Goal: Navigation & Orientation: Find specific page/section

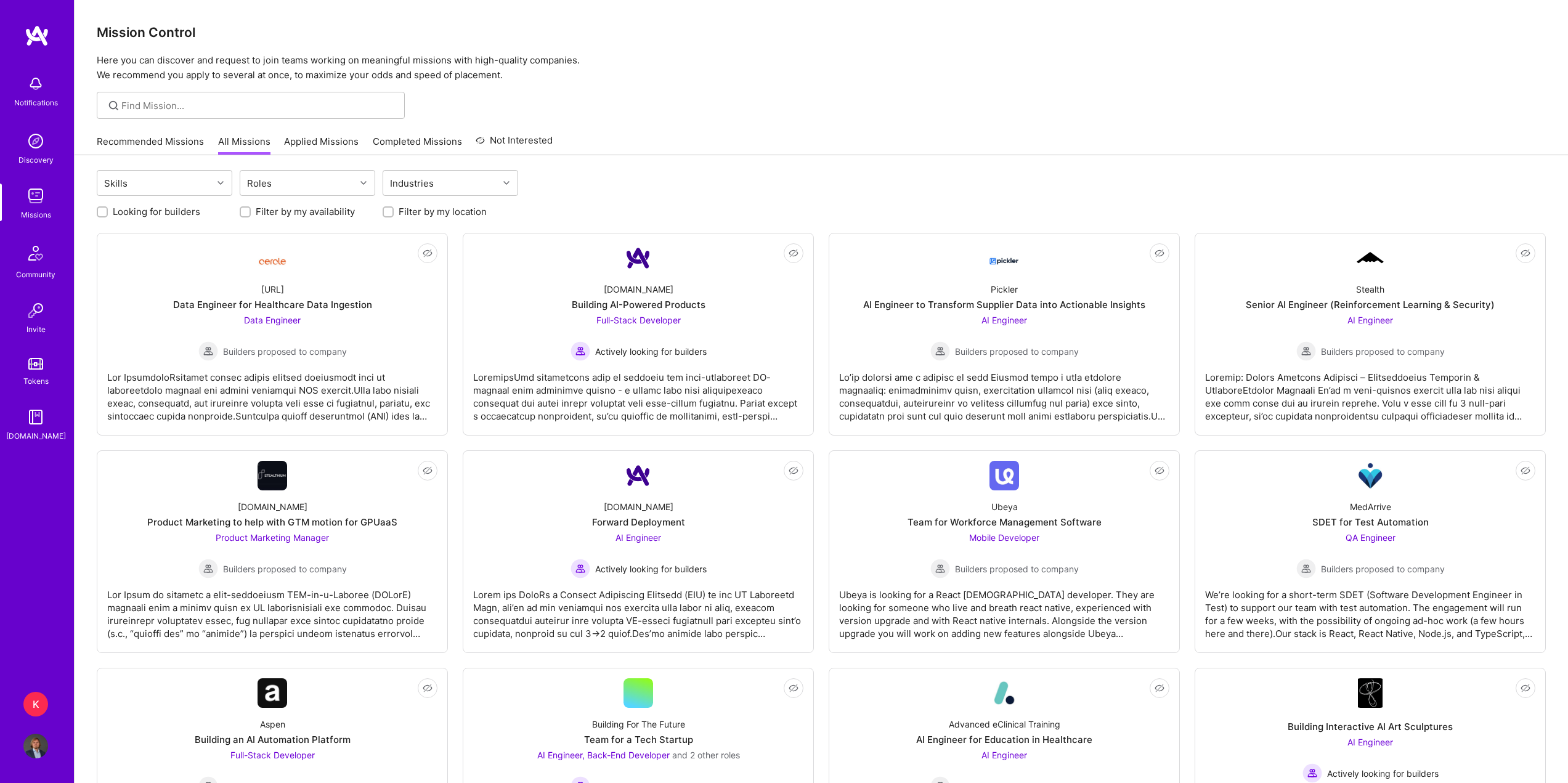
click at [135, 151] on link "Recommended Missions" at bounding box center [150, 145] width 107 height 20
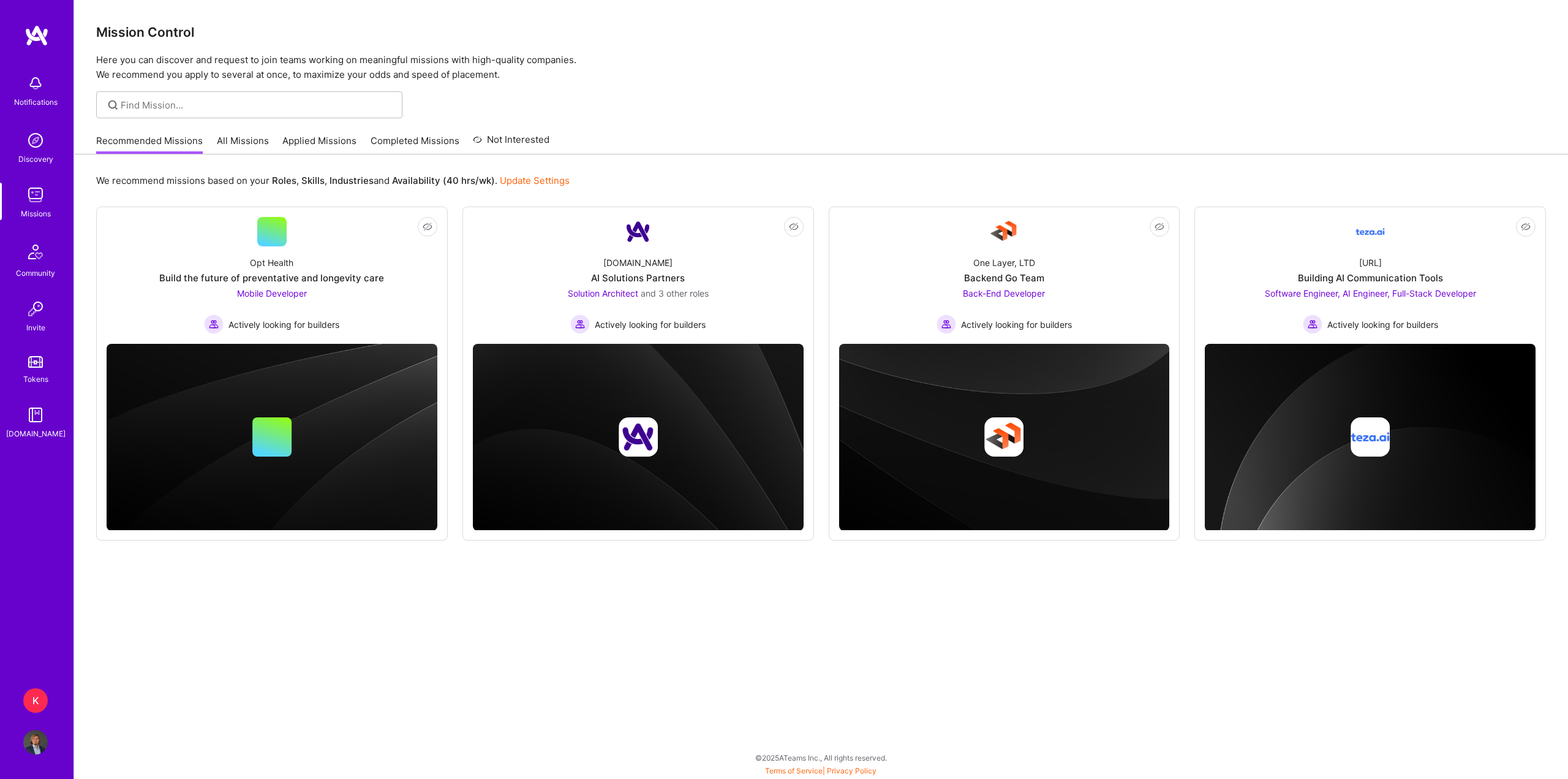
click at [36, 130] on img at bounding box center [35, 140] width 25 height 25
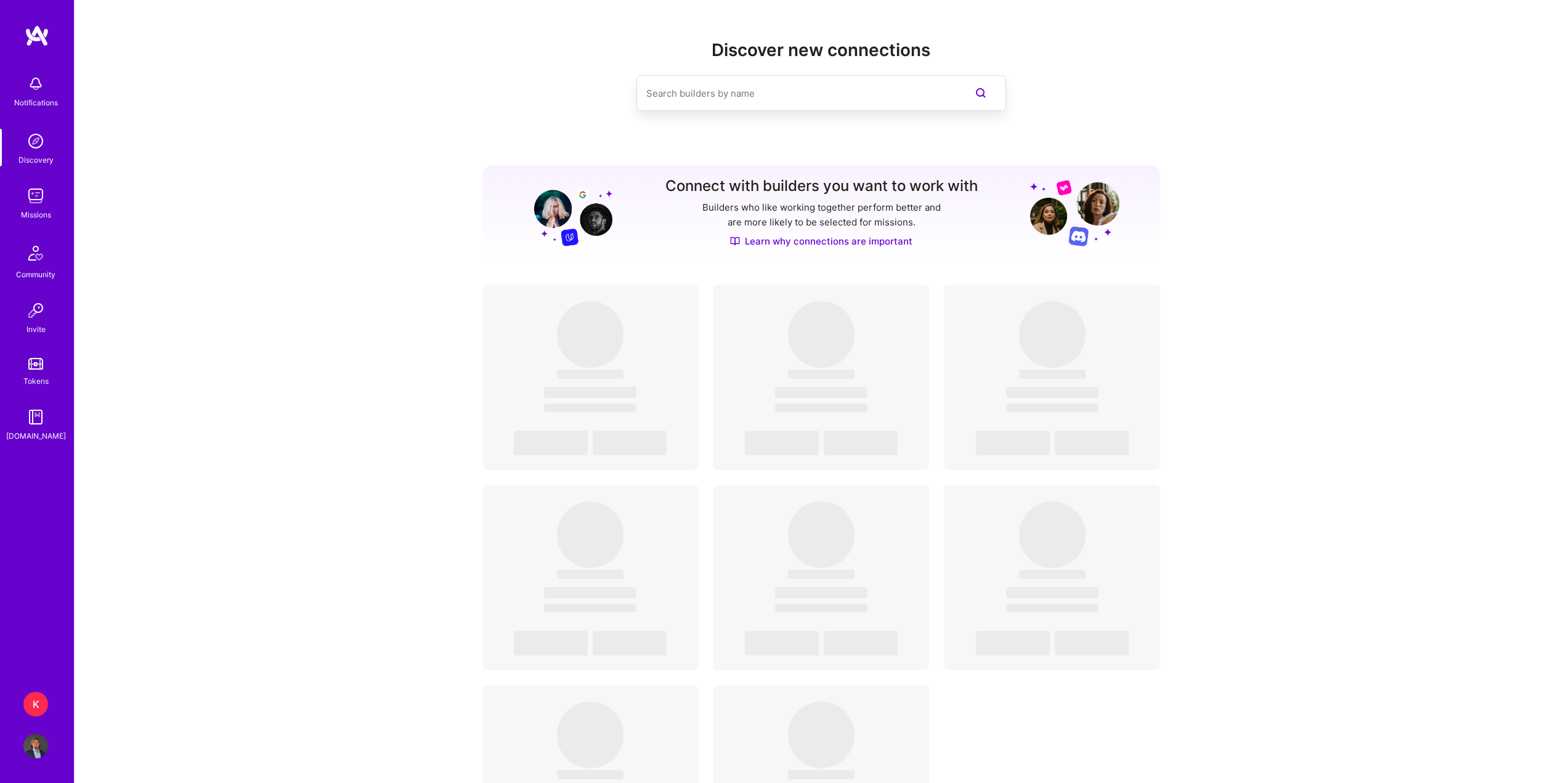
click at [23, 87] on img at bounding box center [35, 84] width 25 height 25
click at [32, 88] on div "Notifications Discovery Missions Community Invite Tokens [DOMAIN_NAME]" at bounding box center [37, 255] width 74 height 373
click at [38, 194] on img at bounding box center [35, 196] width 25 height 25
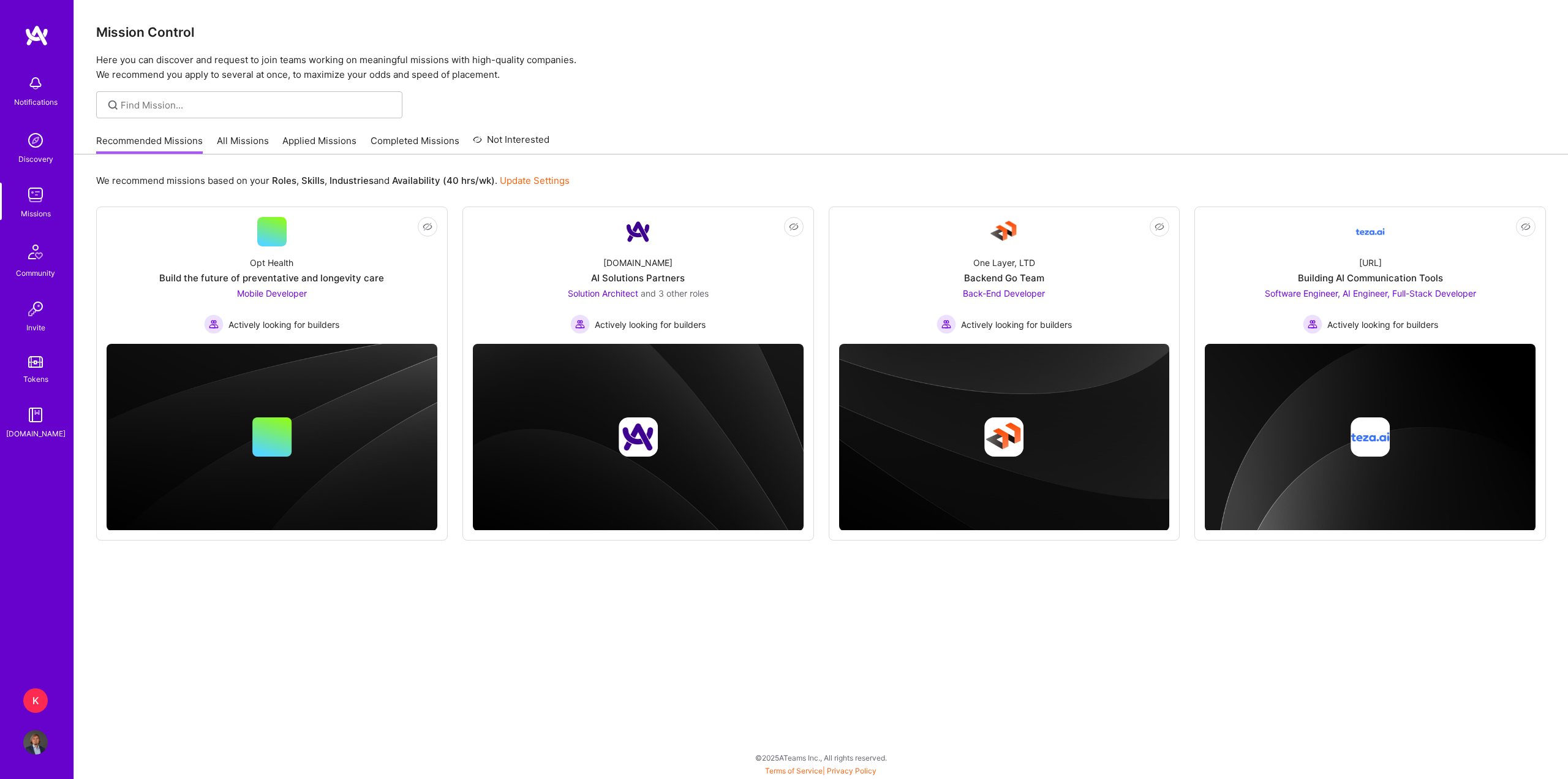
click at [41, 247] on img at bounding box center [35, 252] width 29 height 29
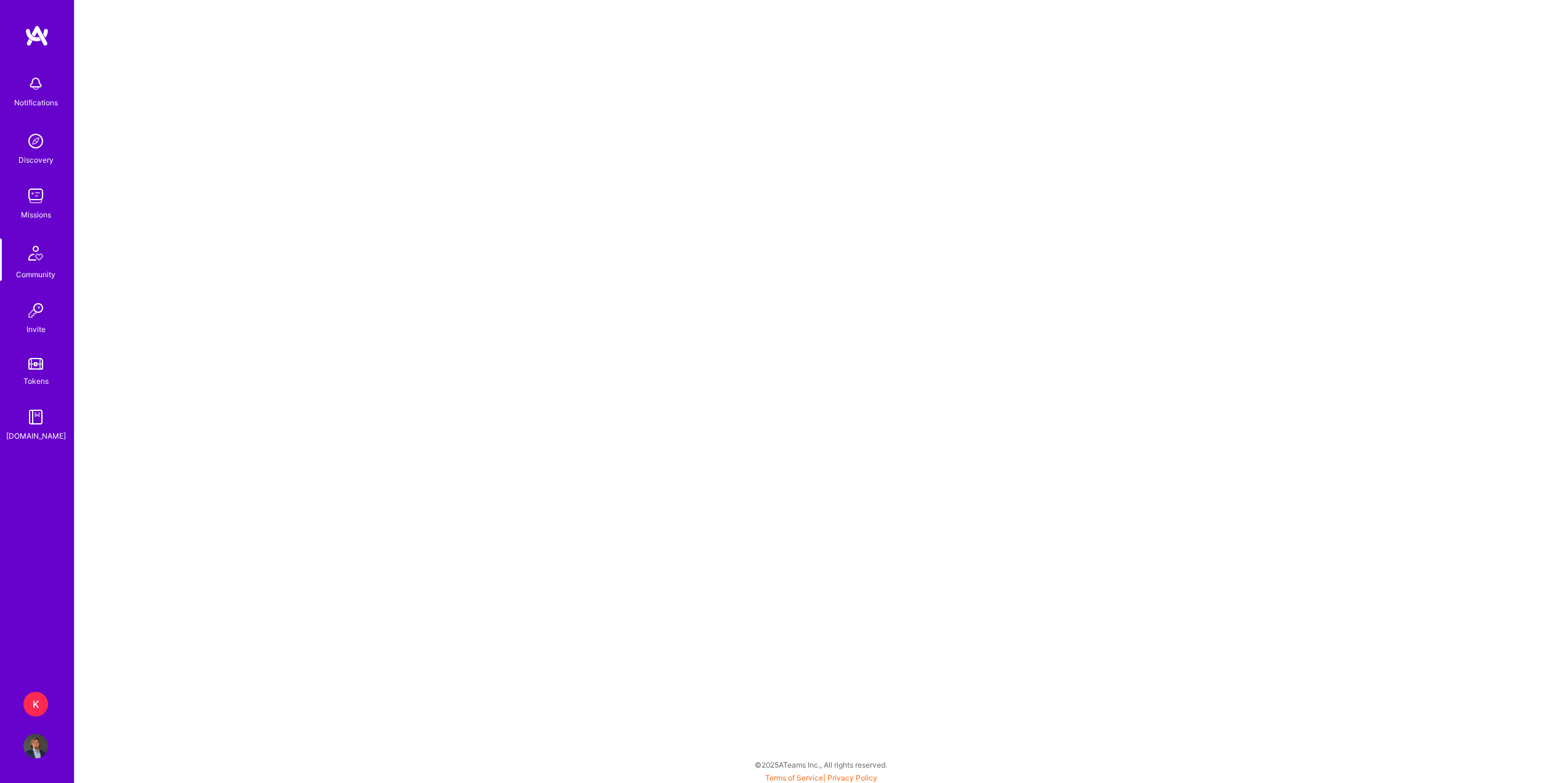
click at [46, 351] on div "Notifications Discovery Missions Community Invite Tokens [DOMAIN_NAME]" at bounding box center [37, 255] width 74 height 373
click at [29, 331] on div "Invite" at bounding box center [35, 329] width 19 height 13
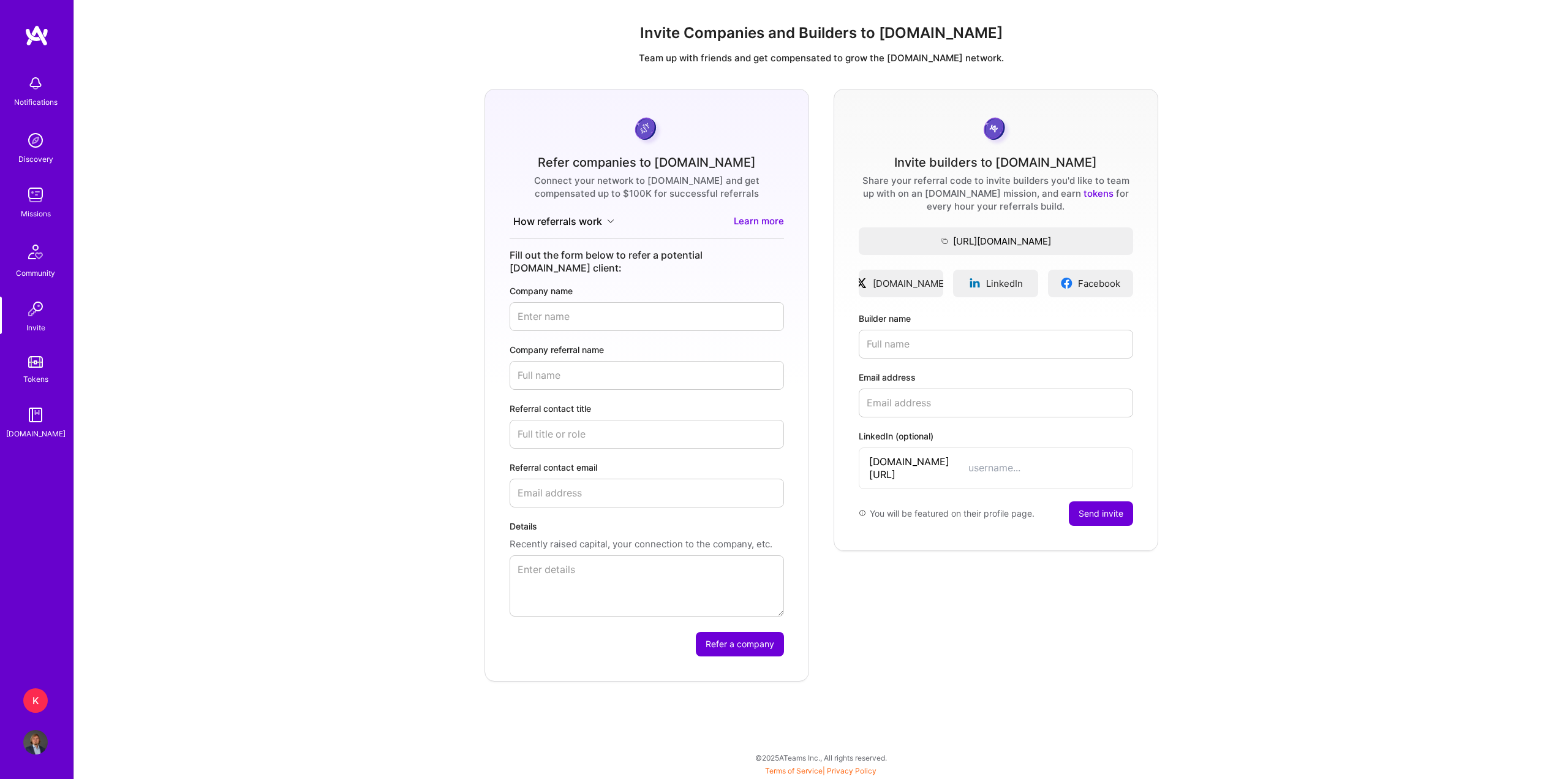
click at [27, 396] on div "Notifications Discovery Missions Community Invite Tokens [DOMAIN_NAME]" at bounding box center [37, 254] width 74 height 371
click at [39, 360] on img at bounding box center [35, 361] width 15 height 12
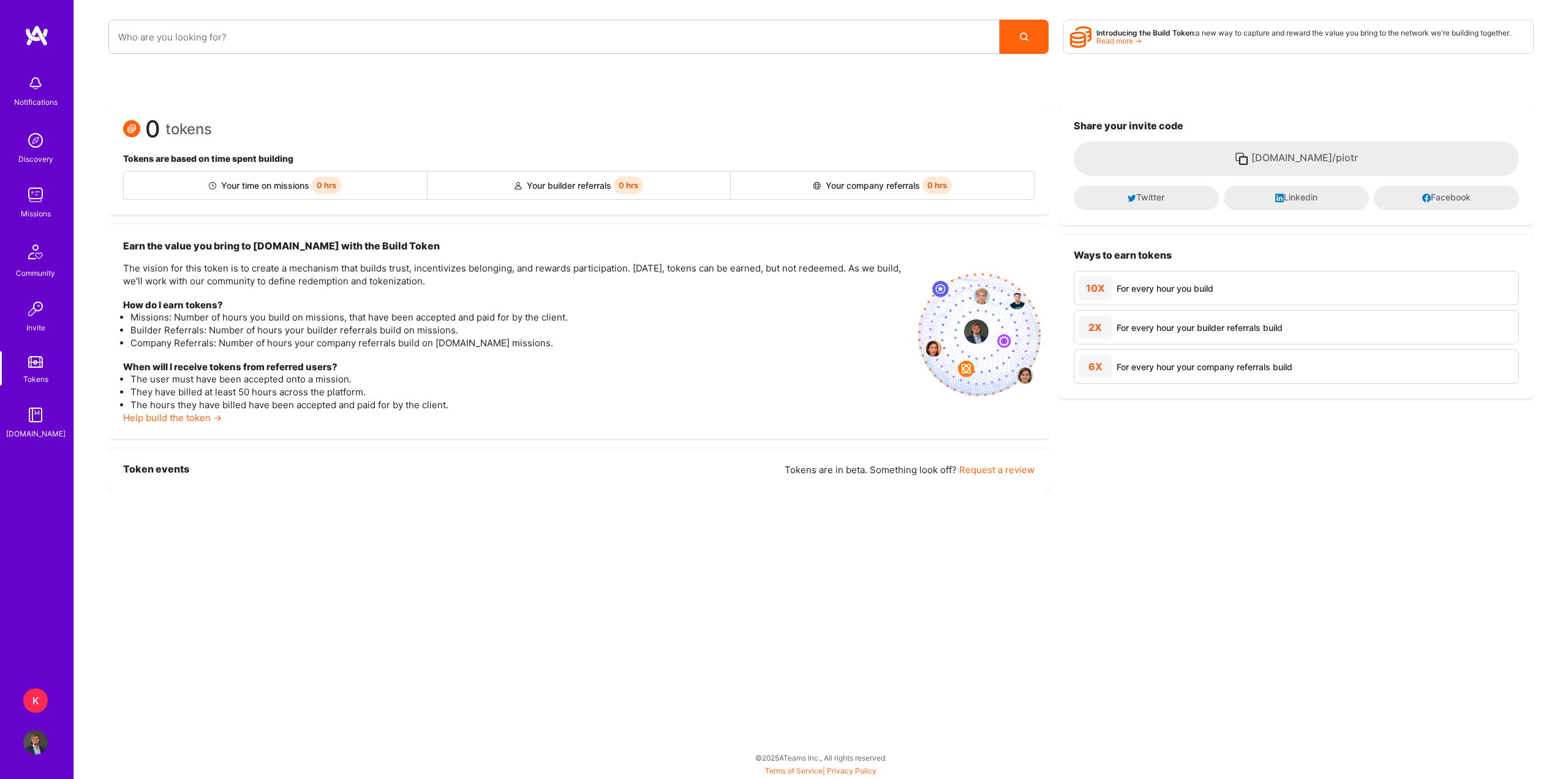
click at [30, 430] on div "[DOMAIN_NAME]" at bounding box center [35, 433] width 59 height 13
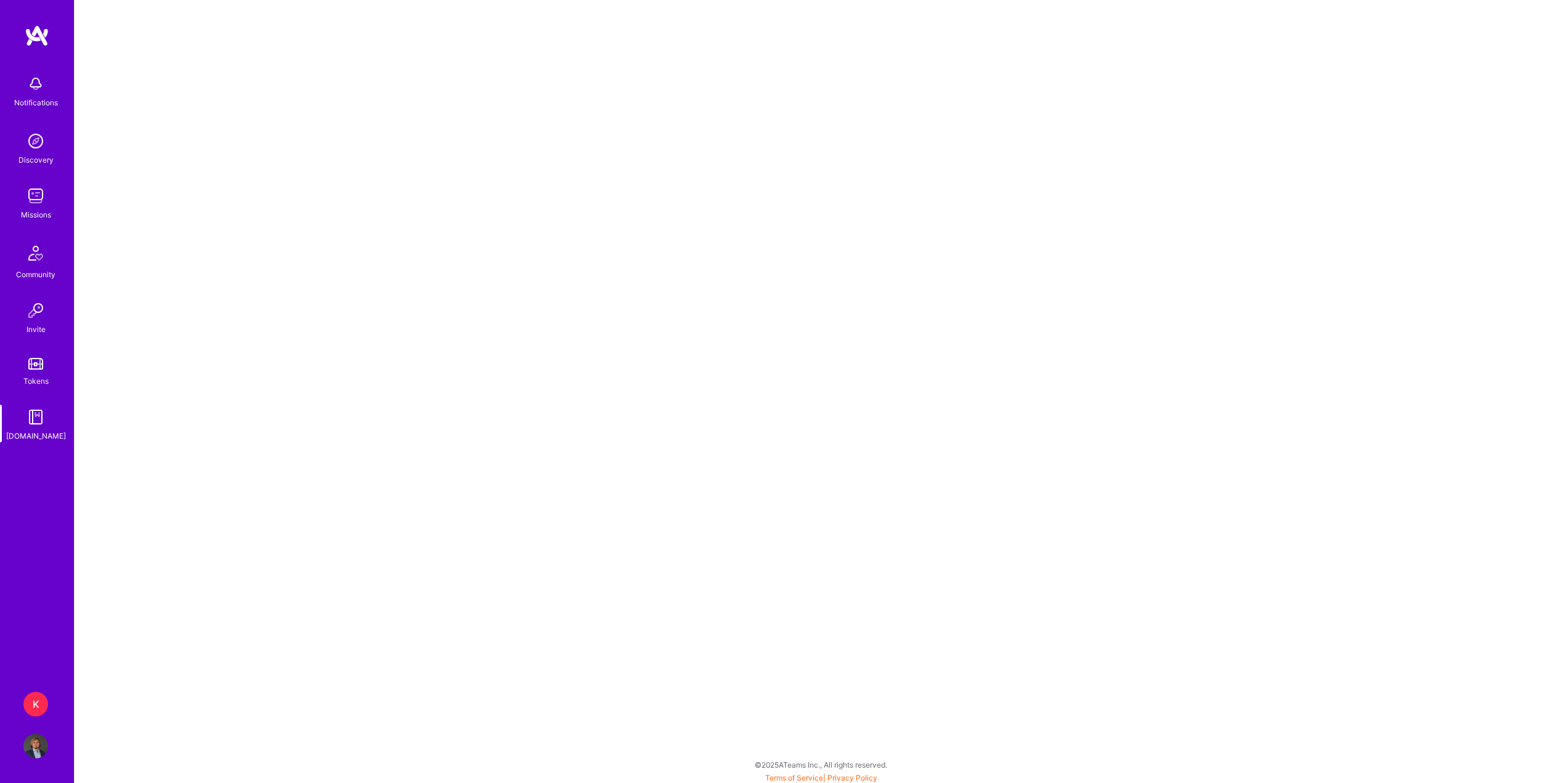
click at [38, 705] on div "K" at bounding box center [35, 704] width 25 height 25
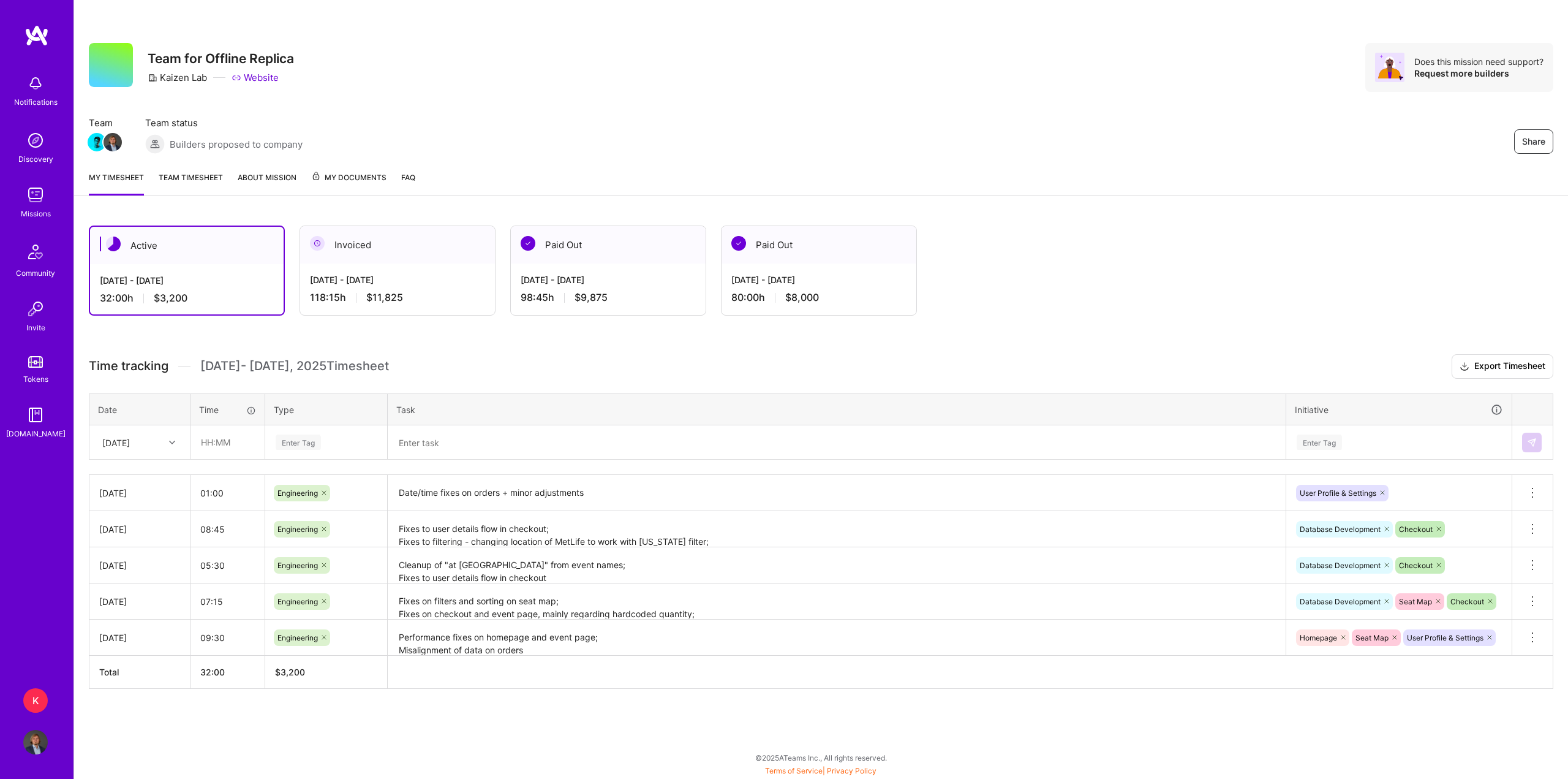
click at [44, 200] on img at bounding box center [35, 195] width 25 height 25
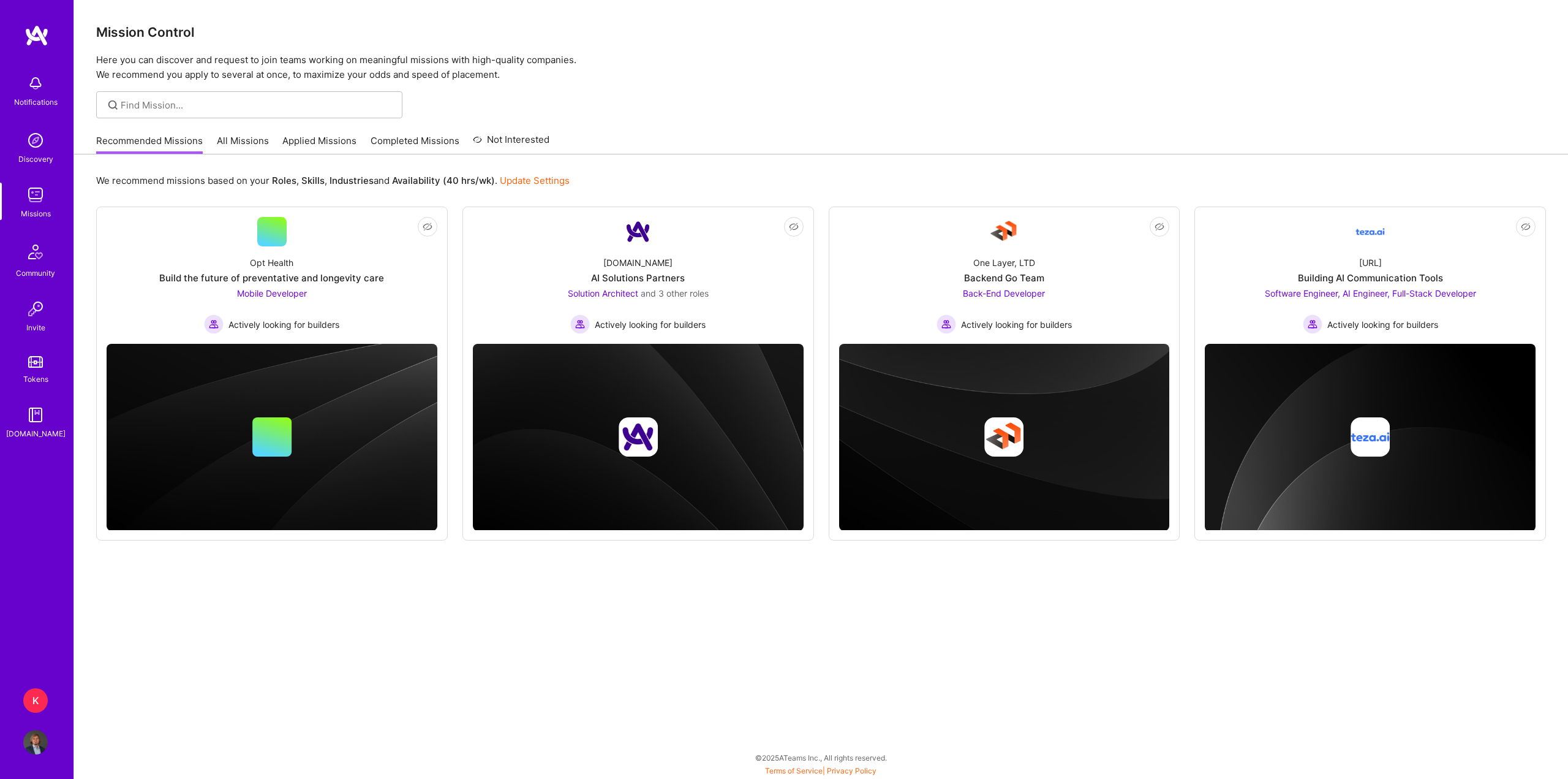
click at [249, 142] on link "All Missions" at bounding box center [243, 144] width 52 height 20
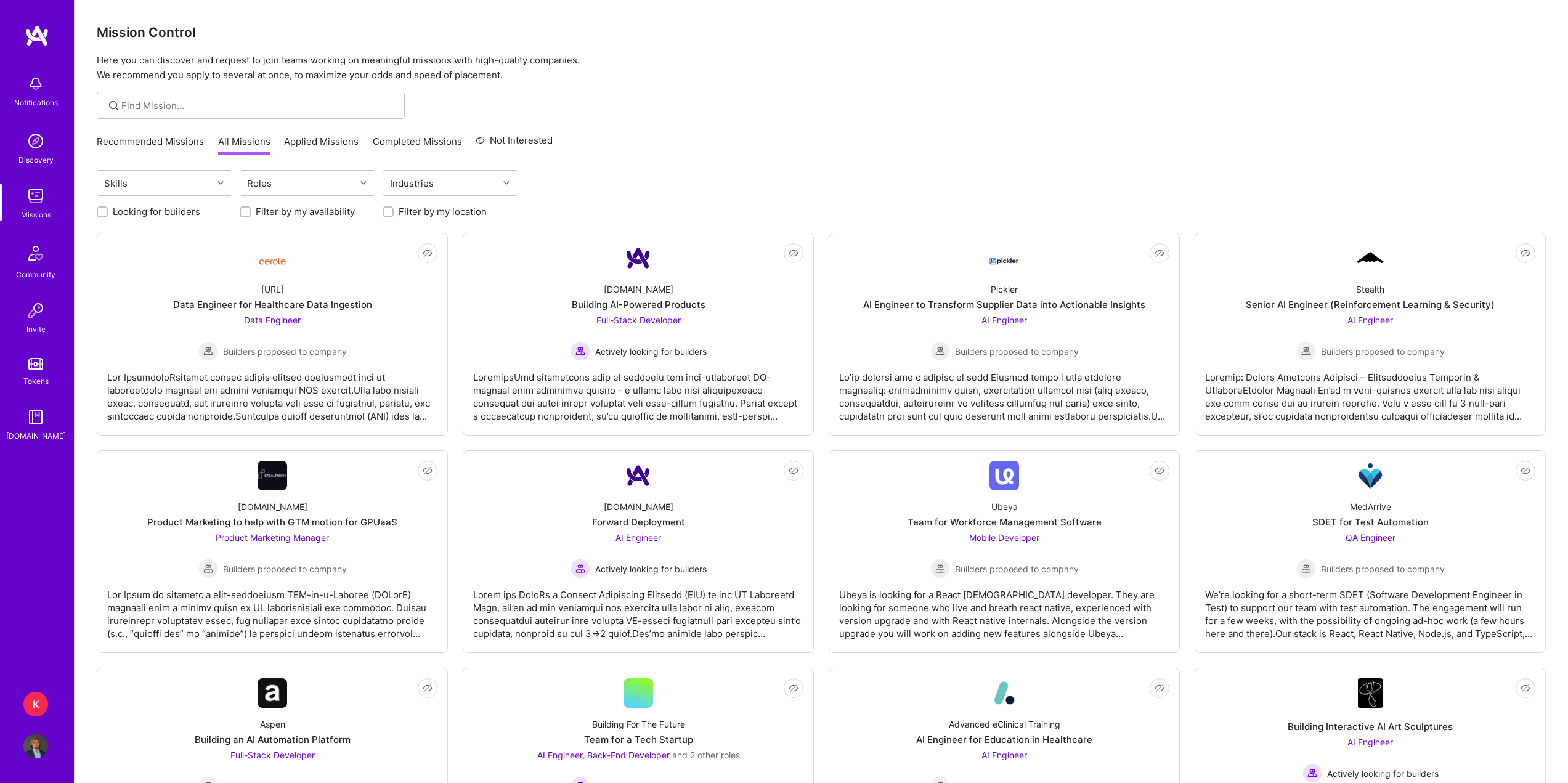
click at [329, 143] on link "Applied Missions" at bounding box center [321, 145] width 75 height 20
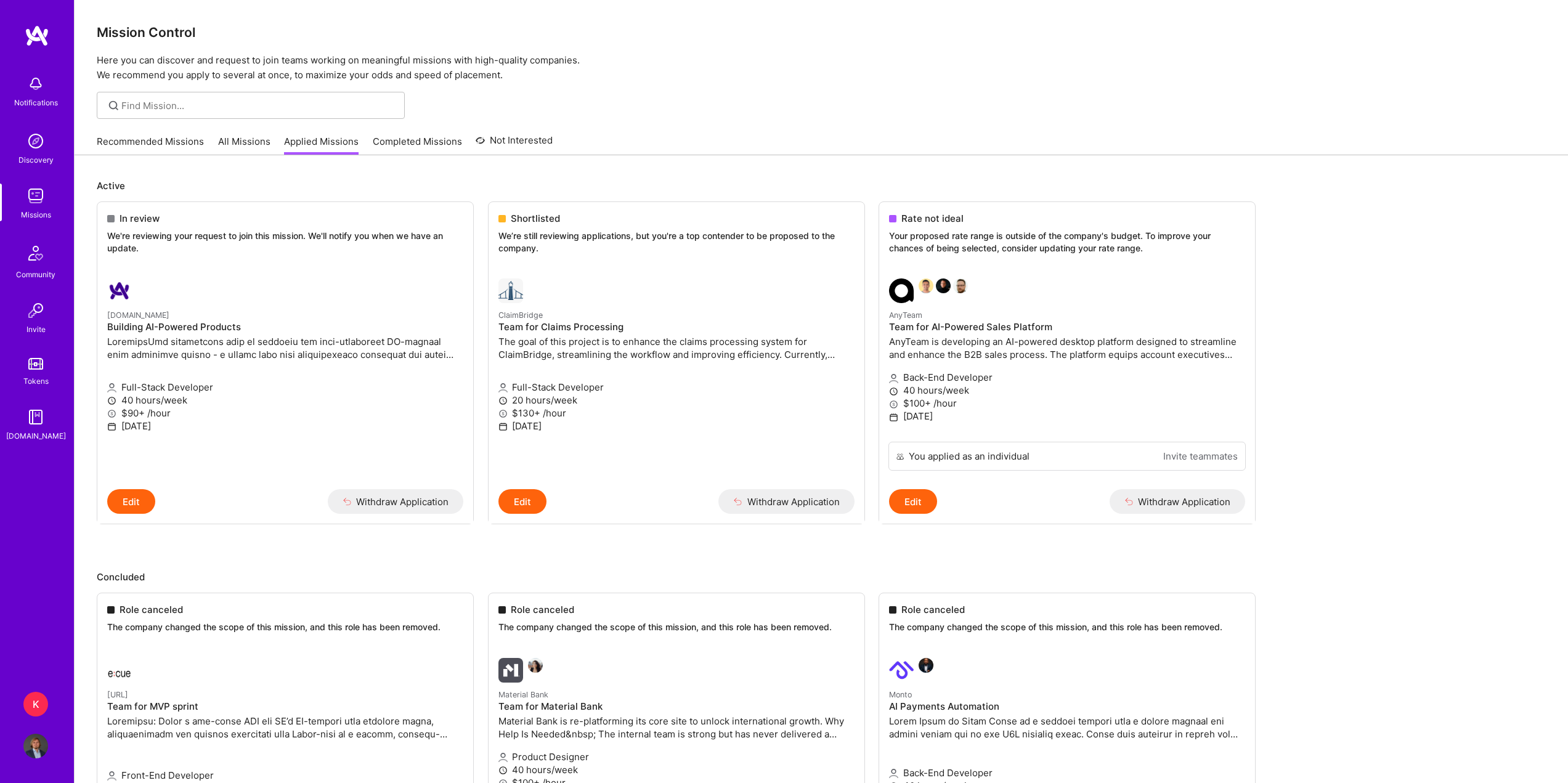
click at [401, 144] on link "Completed Missions" at bounding box center [417, 145] width 90 height 20
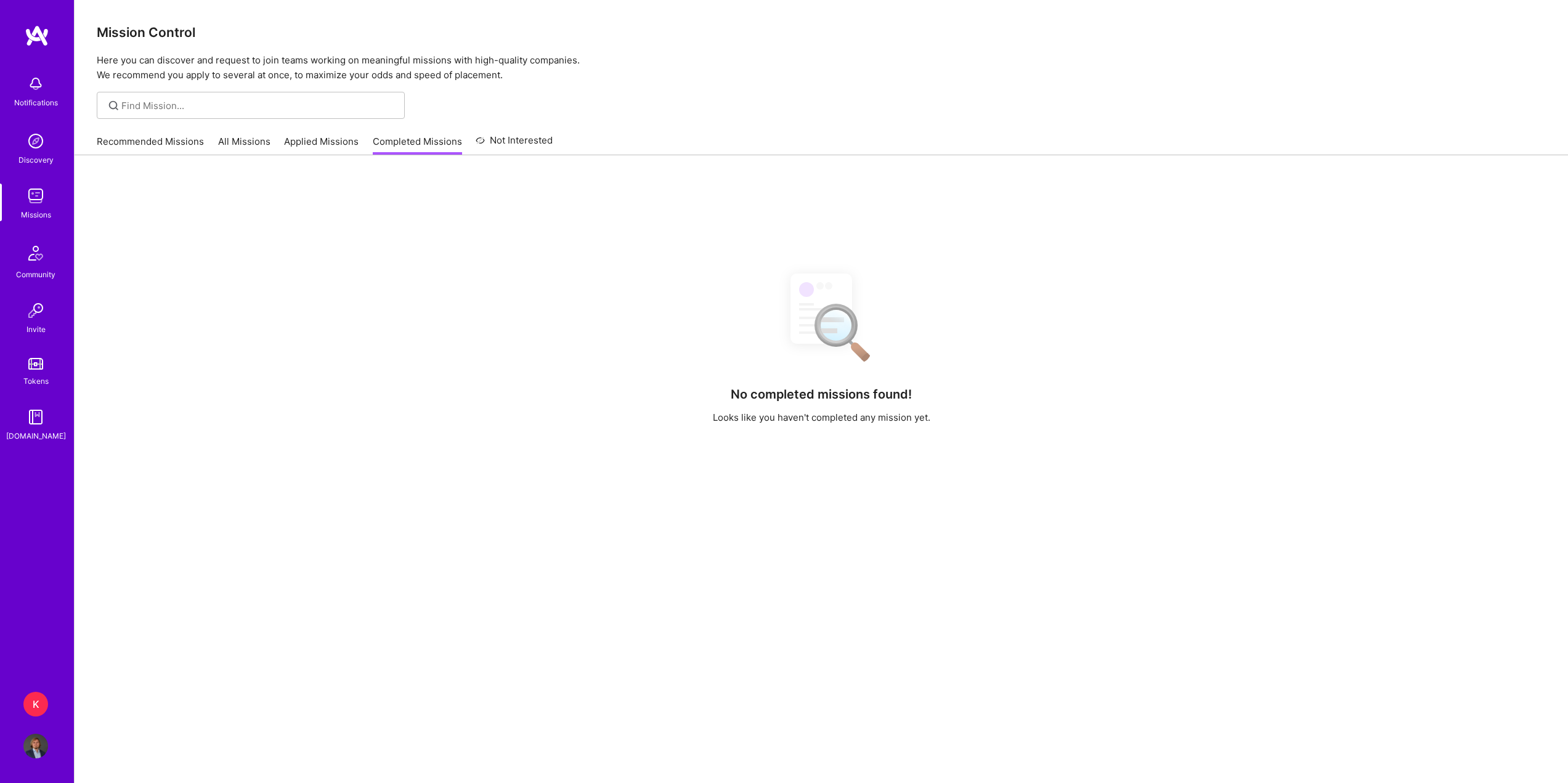
click at [494, 138] on link "Not Interested" at bounding box center [514, 143] width 77 height 22
click at [414, 147] on link "Completed Missions" at bounding box center [417, 145] width 90 height 20
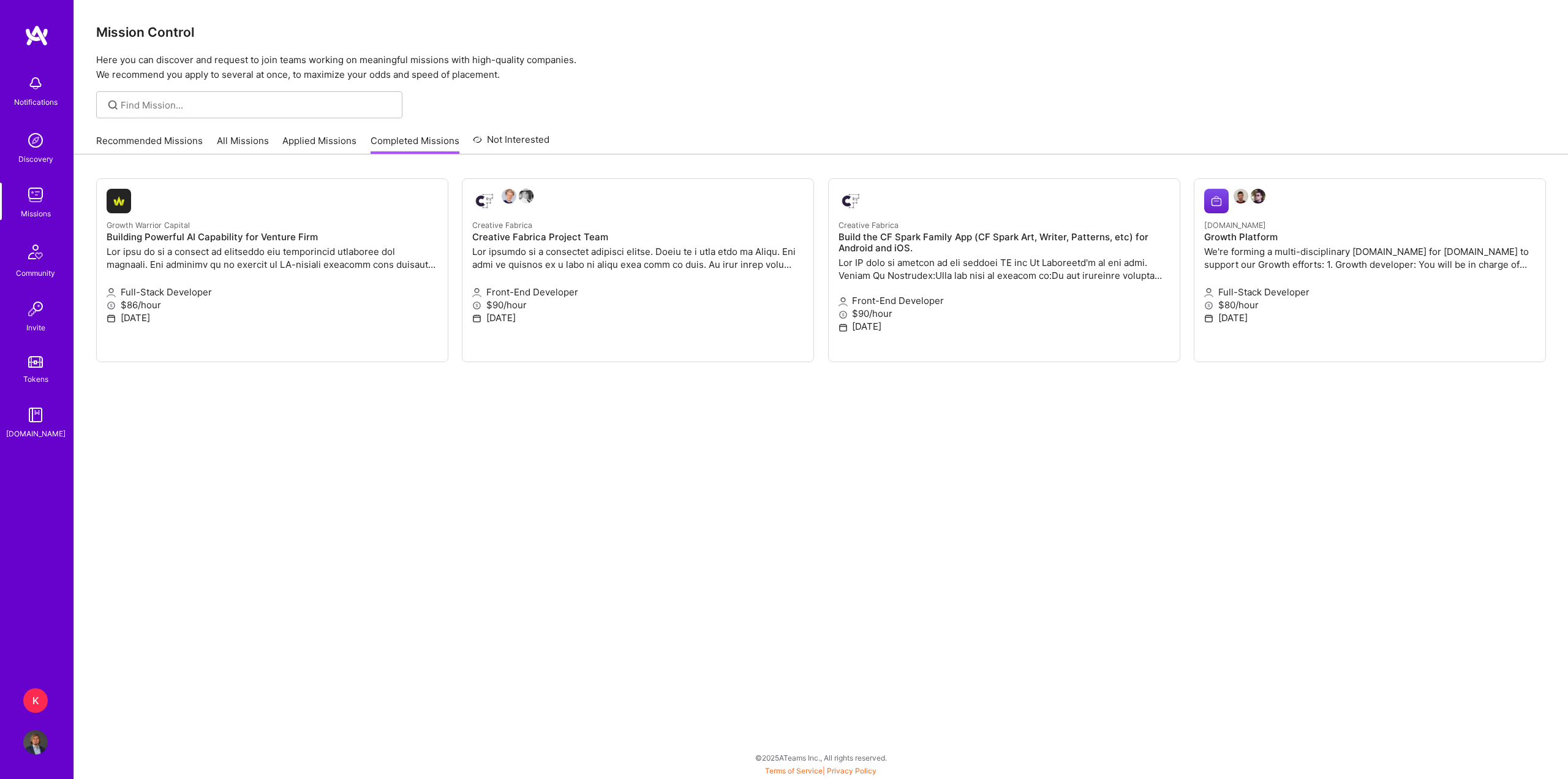
click at [314, 149] on link "Applied Missions" at bounding box center [319, 144] width 74 height 20
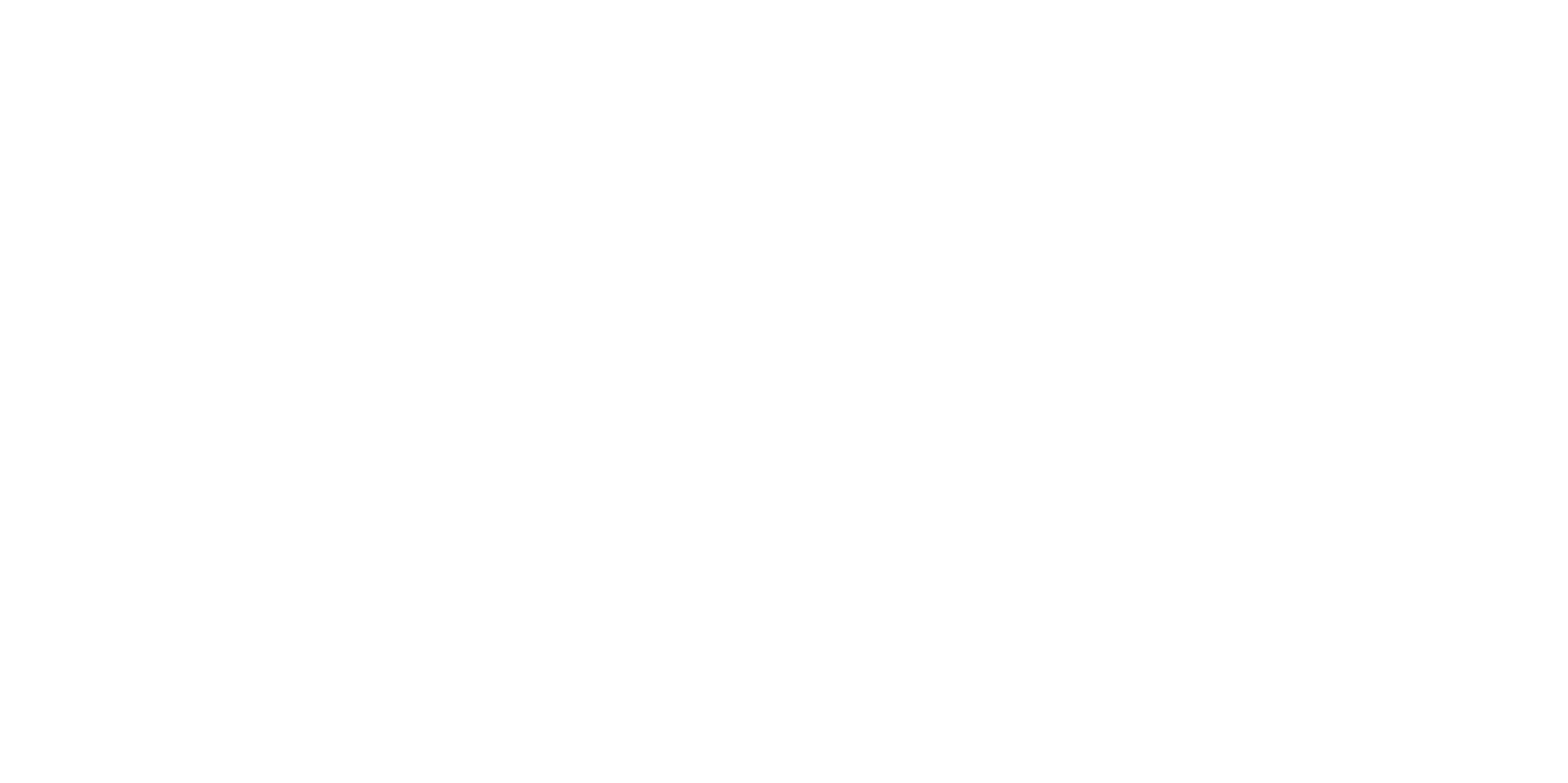
click at [0, 0] on link "All Missions" at bounding box center [0, 0] width 0 height 0
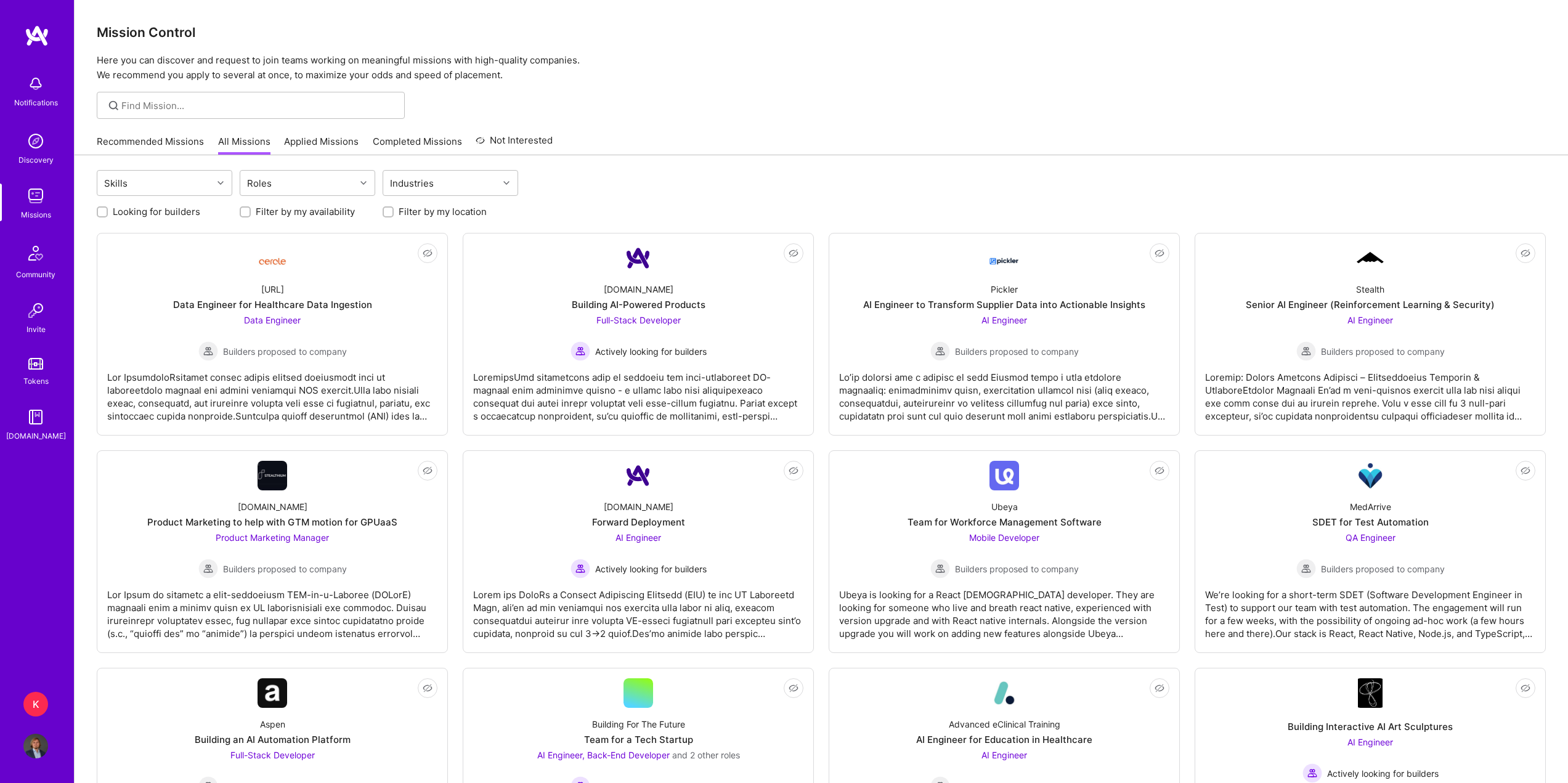
click at [305, 146] on link "Applied Missions" at bounding box center [321, 145] width 75 height 20
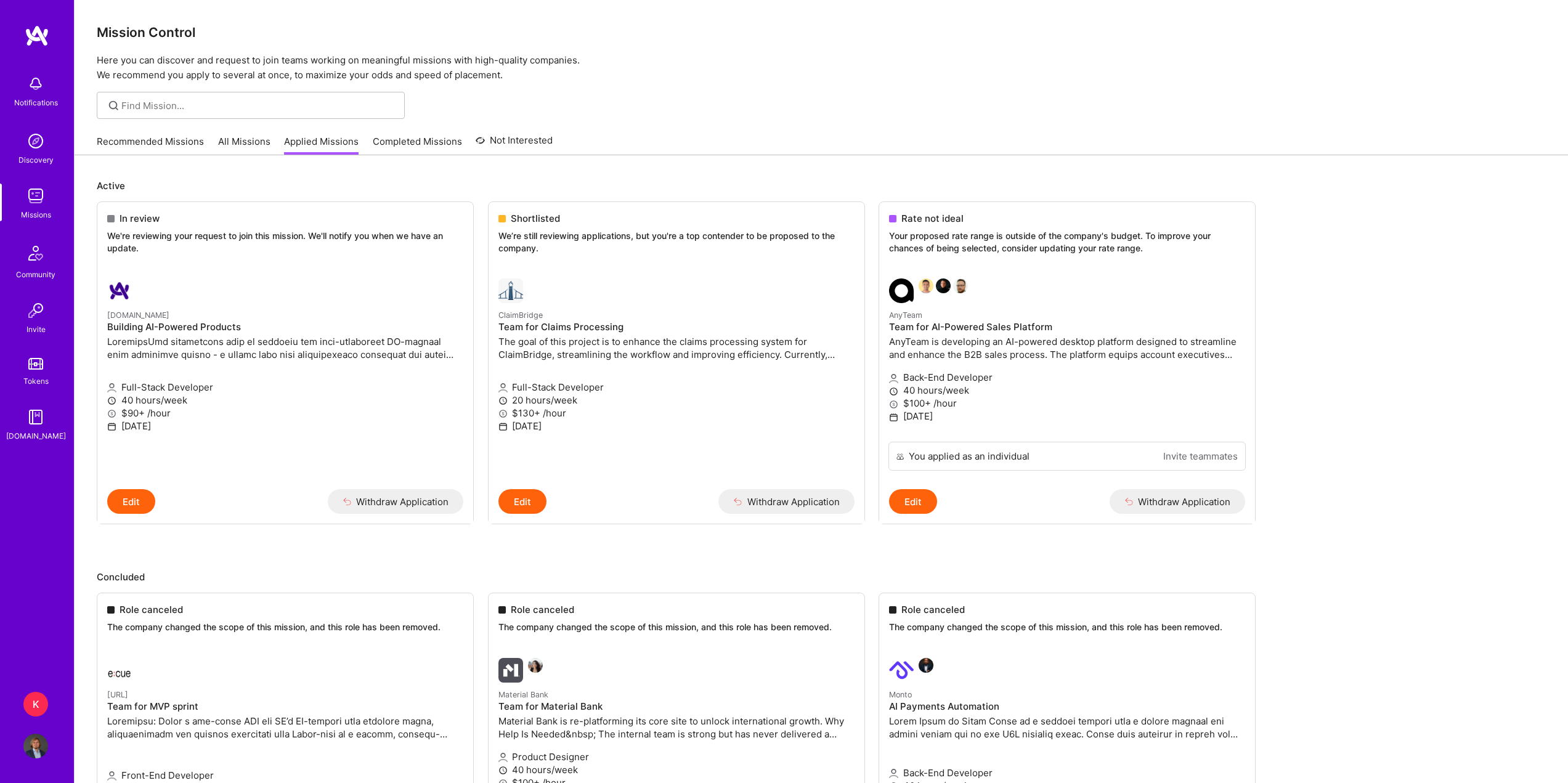
click at [398, 144] on link "Completed Missions" at bounding box center [417, 145] width 90 height 20
